Goal: Task Accomplishment & Management: Manage account settings

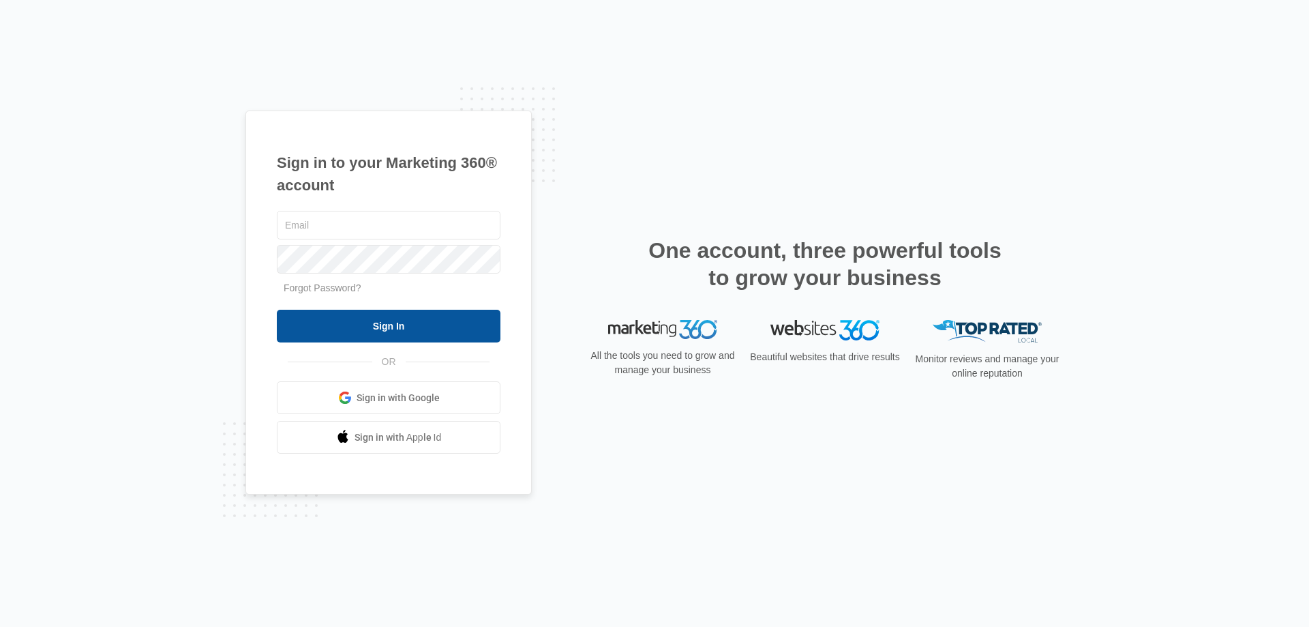
type input "duanefranklin7@gmail.com"
click at [406, 326] on input "Sign In" at bounding box center [389, 326] width 224 height 33
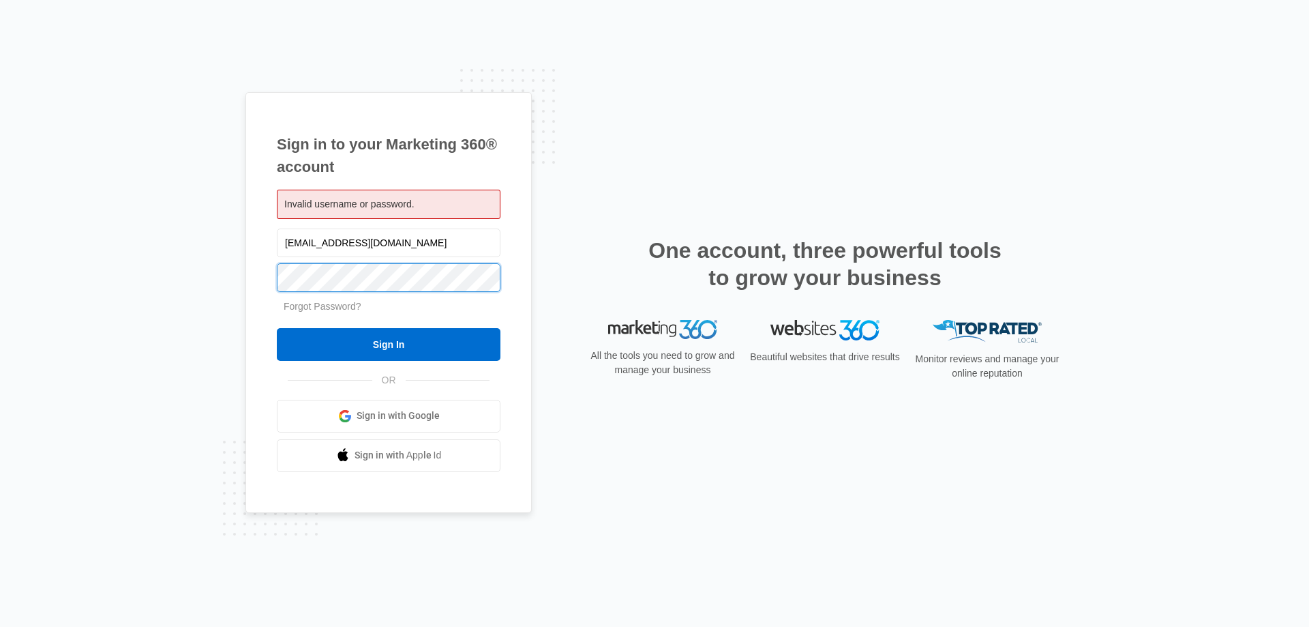
click at [265, 276] on div "Sign in to your Marketing 360® account Invalid username or password. duanefrank…" at bounding box center [389, 302] width 286 height 421
click at [277, 328] on input "Sign In" at bounding box center [389, 344] width 224 height 33
click at [61, 270] on div "Sign in to your Marketing 360® account Invalid username or password. [EMAIL_ADD…" at bounding box center [654, 313] width 1309 height 627
click at [277, 328] on input "Sign In" at bounding box center [389, 344] width 224 height 33
click at [432, 209] on div "Invalid username or password." at bounding box center [389, 204] width 224 height 29
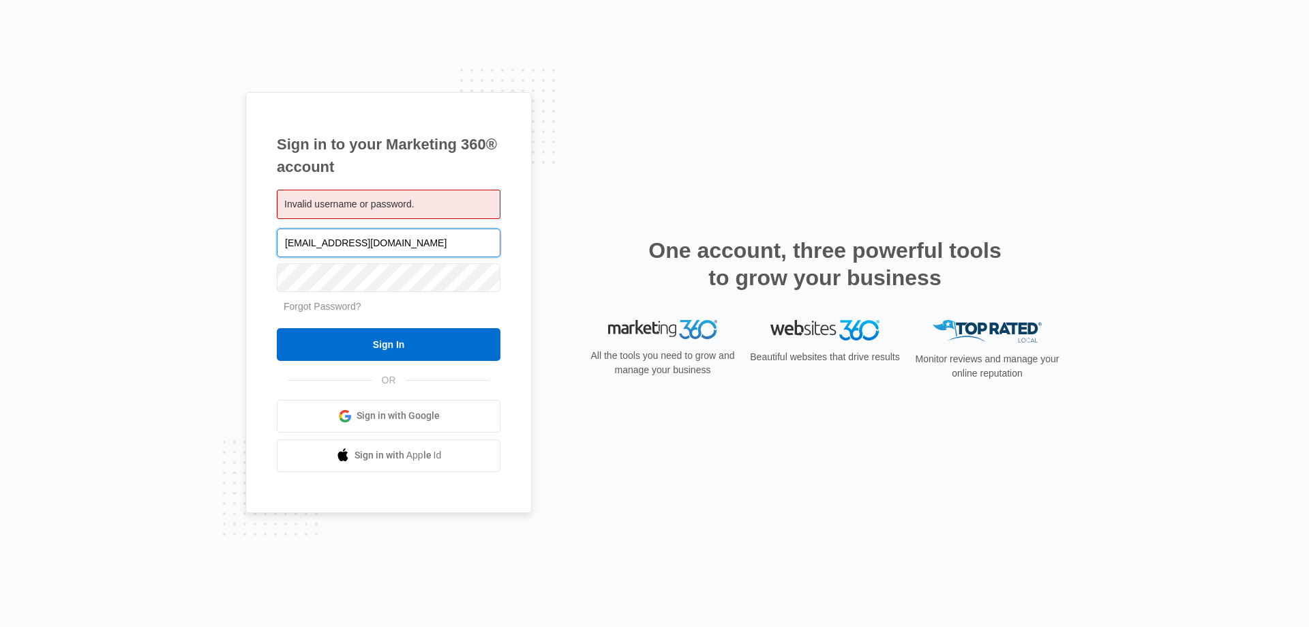
click at [387, 243] on input "[EMAIL_ADDRESS][DOMAIN_NAME]" at bounding box center [389, 242] width 224 height 29
click at [421, 246] on input "[EMAIL_ADDRESS][DOMAIN_NAME]" at bounding box center [389, 242] width 224 height 29
click at [277, 328] on input "Sign In" at bounding box center [389, 344] width 224 height 33
click at [424, 242] on input "[EMAIL_ADDRESS][DOMAIN_NAME]" at bounding box center [389, 242] width 224 height 29
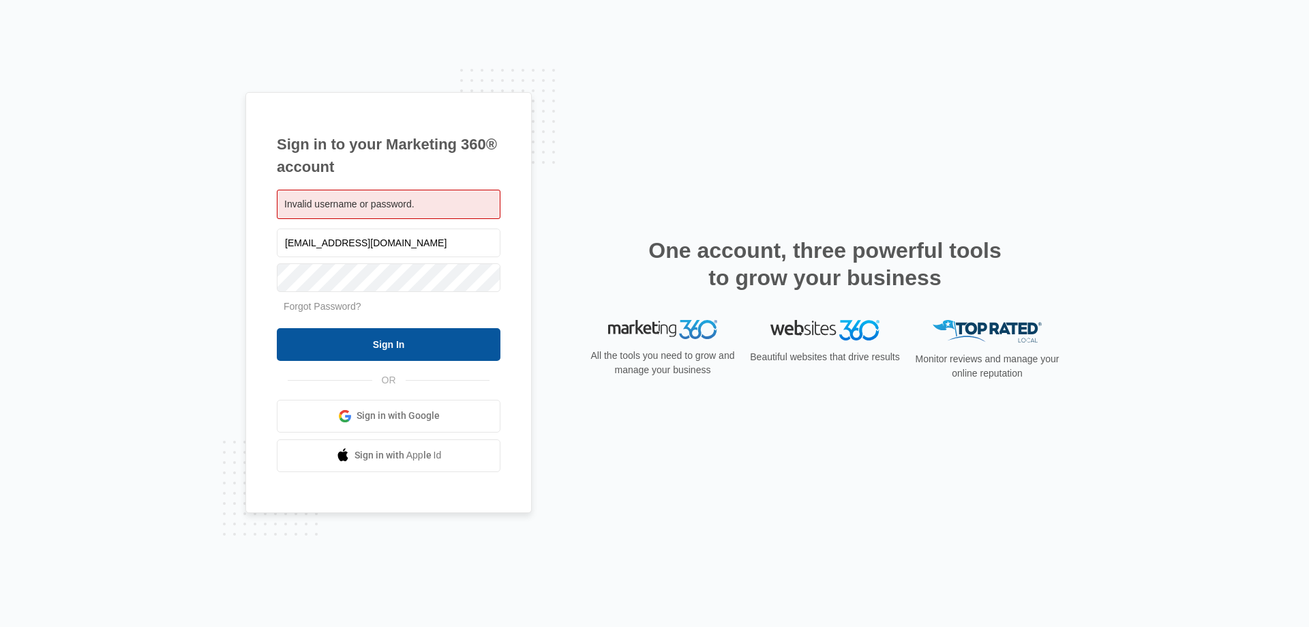
click at [400, 343] on input "Sign In" at bounding box center [389, 344] width 224 height 33
click at [340, 307] on link "Forgot Password?" at bounding box center [323, 306] width 78 height 11
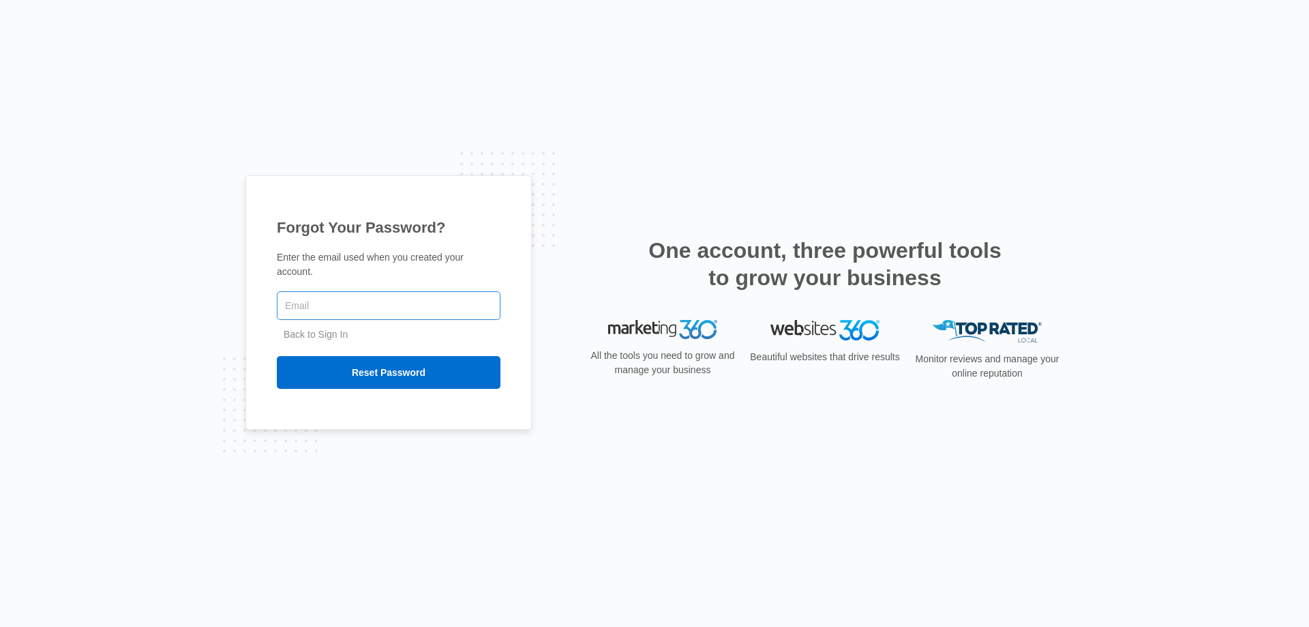
click at [374, 299] on input "text" at bounding box center [389, 305] width 224 height 29
type input "DUANEFRANKLIN7@GMAIL.COM"
click at [367, 364] on input "Reset Password" at bounding box center [389, 372] width 224 height 33
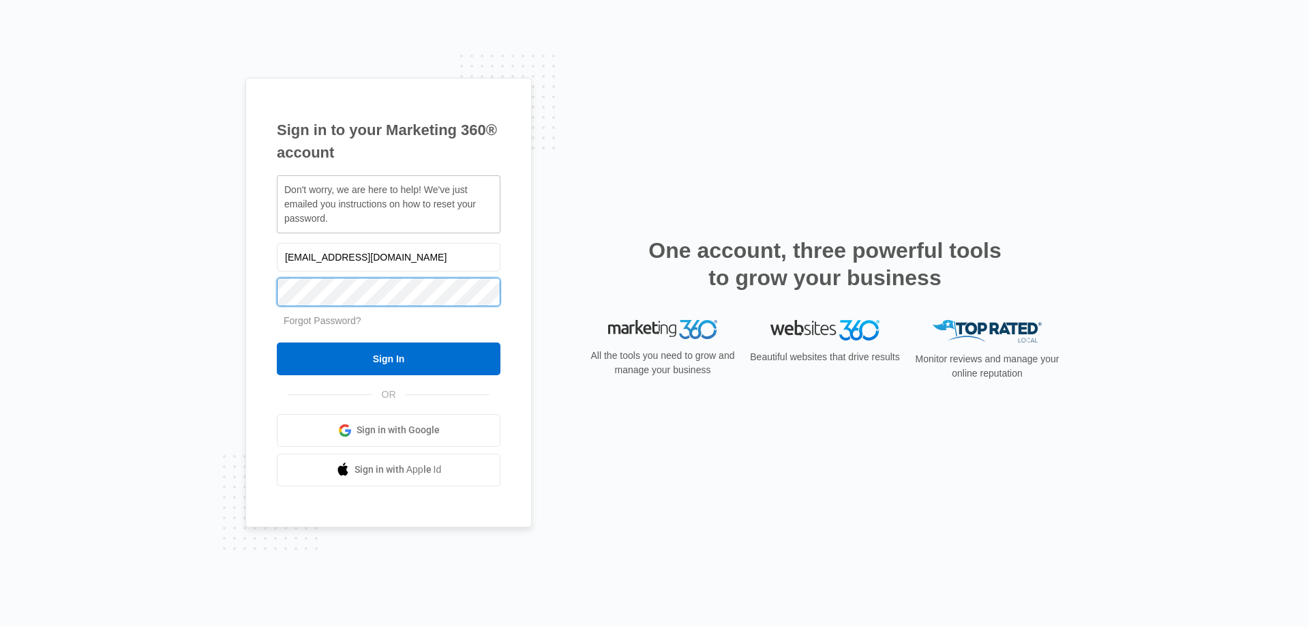
click at [277, 342] on input "Sign In" at bounding box center [389, 358] width 224 height 33
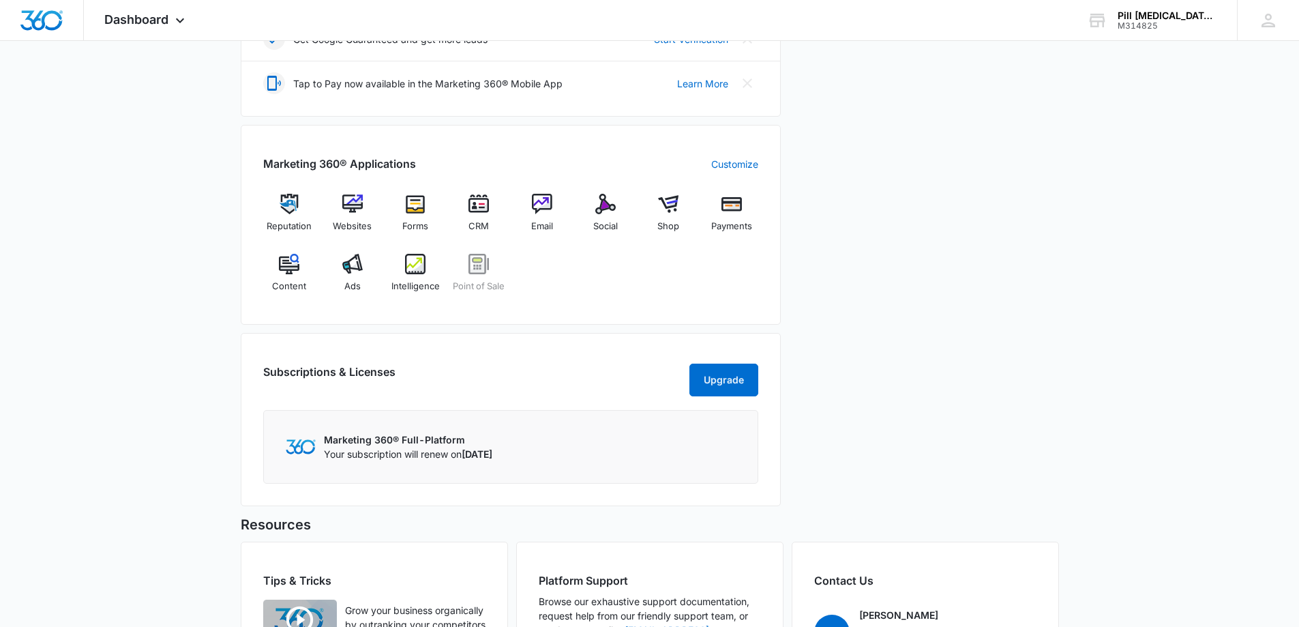
scroll to position [395, 0]
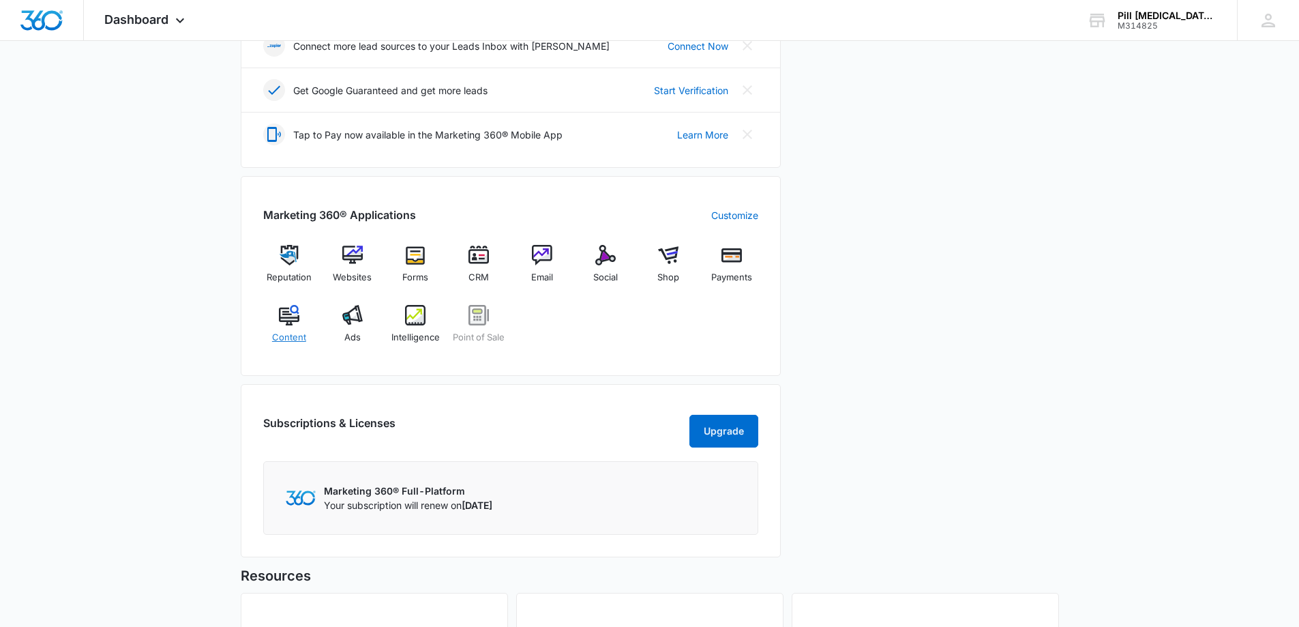
click at [300, 323] on div "Content" at bounding box center [289, 329] width 53 height 49
